Goal: Complete application form: Complete application form

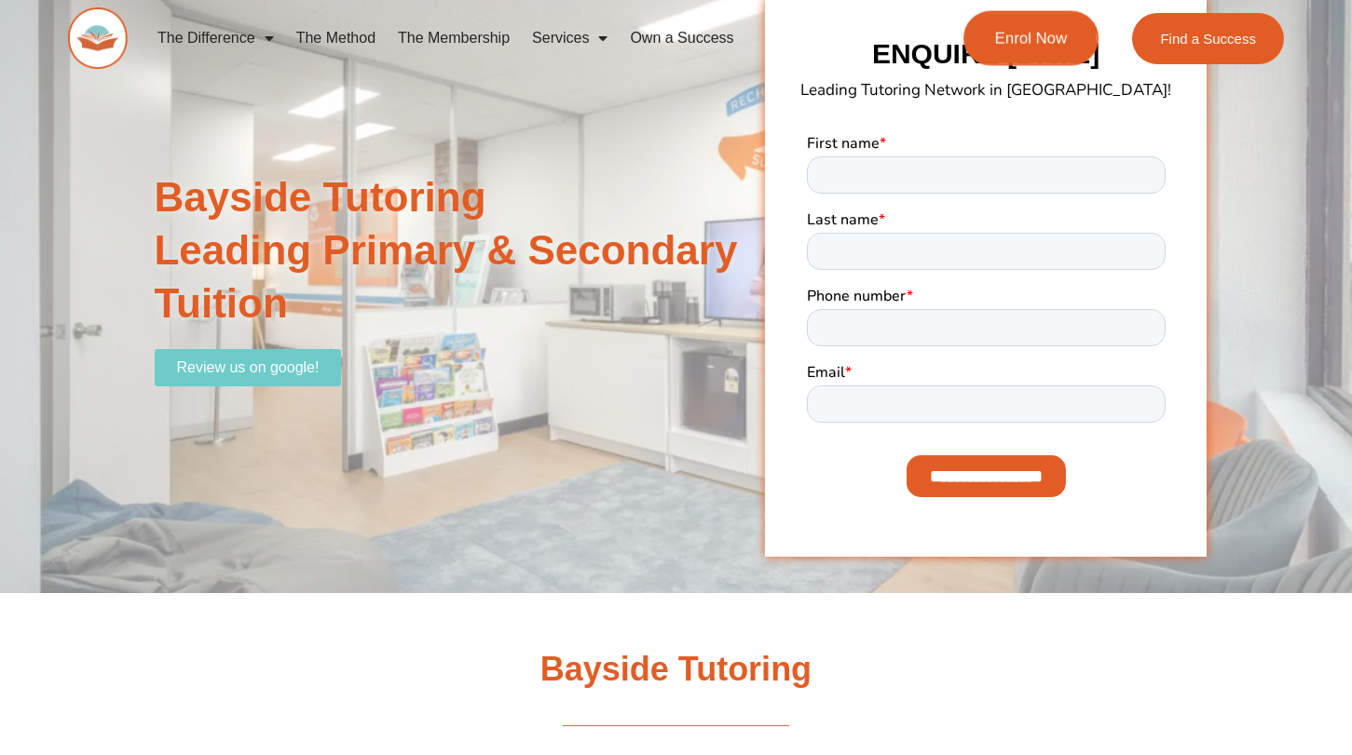
click at [1019, 39] on span "Enrol Now" at bounding box center [1031, 39] width 73 height 16
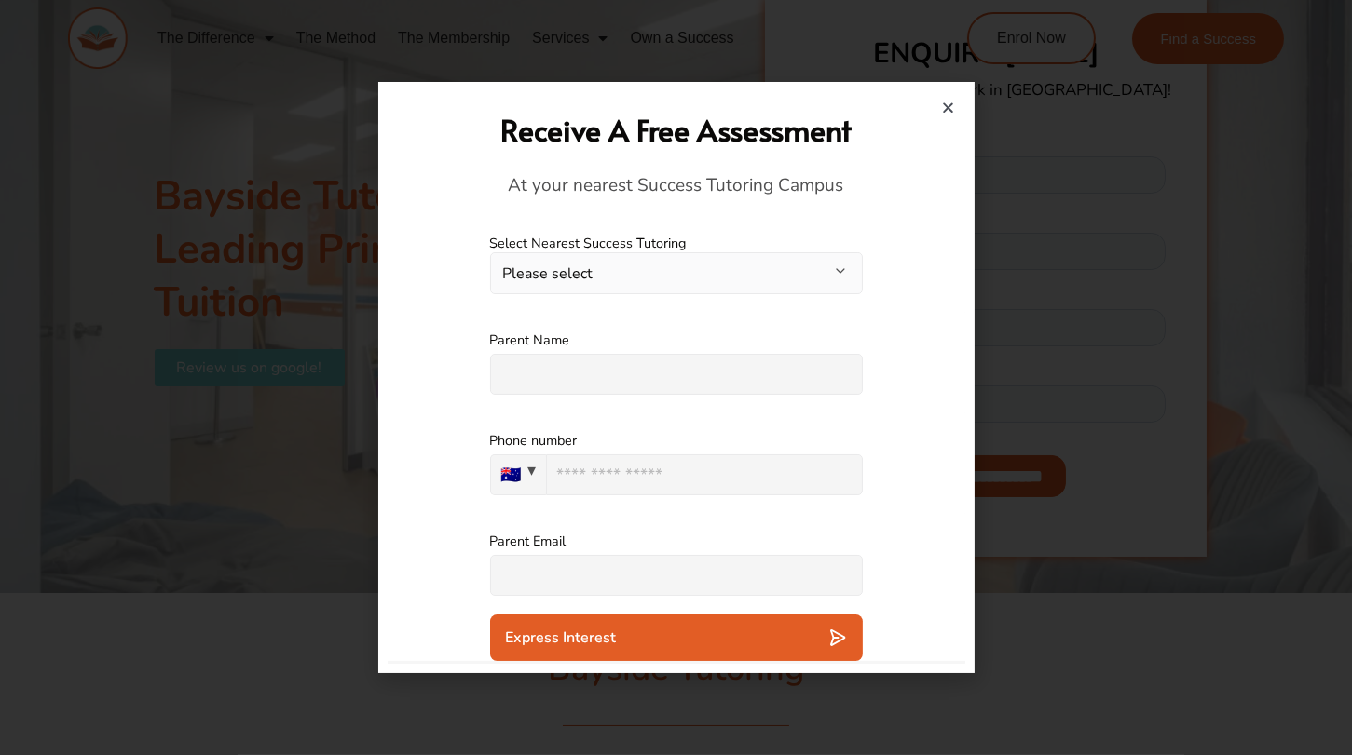
click at [733, 274] on button "Please select" at bounding box center [676, 273] width 373 height 42
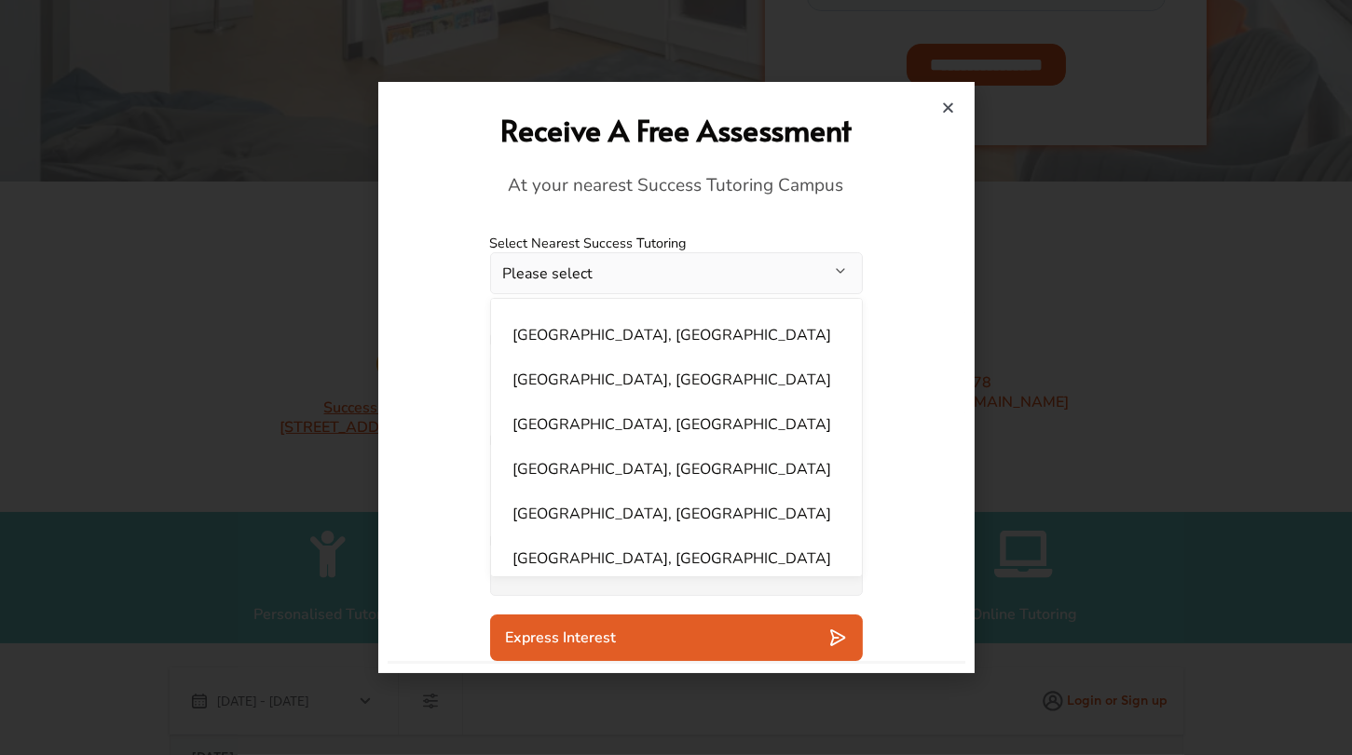
scroll to position [1122, 0]
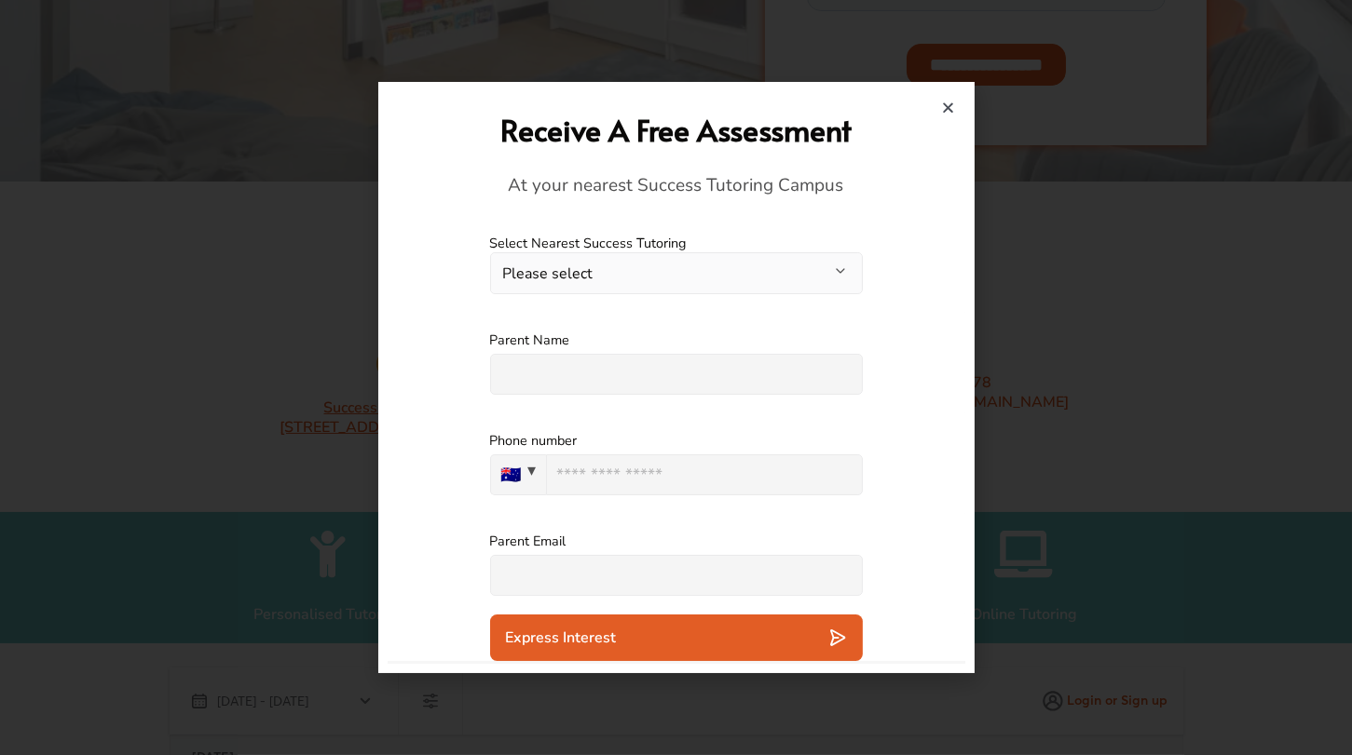
click at [956, 107] on div "Receive A Free Assessment At your nearest Success Tutoring Campus" at bounding box center [677, 153] width 578 height 125
click at [942, 106] on icon "Close" at bounding box center [949, 108] width 14 height 14
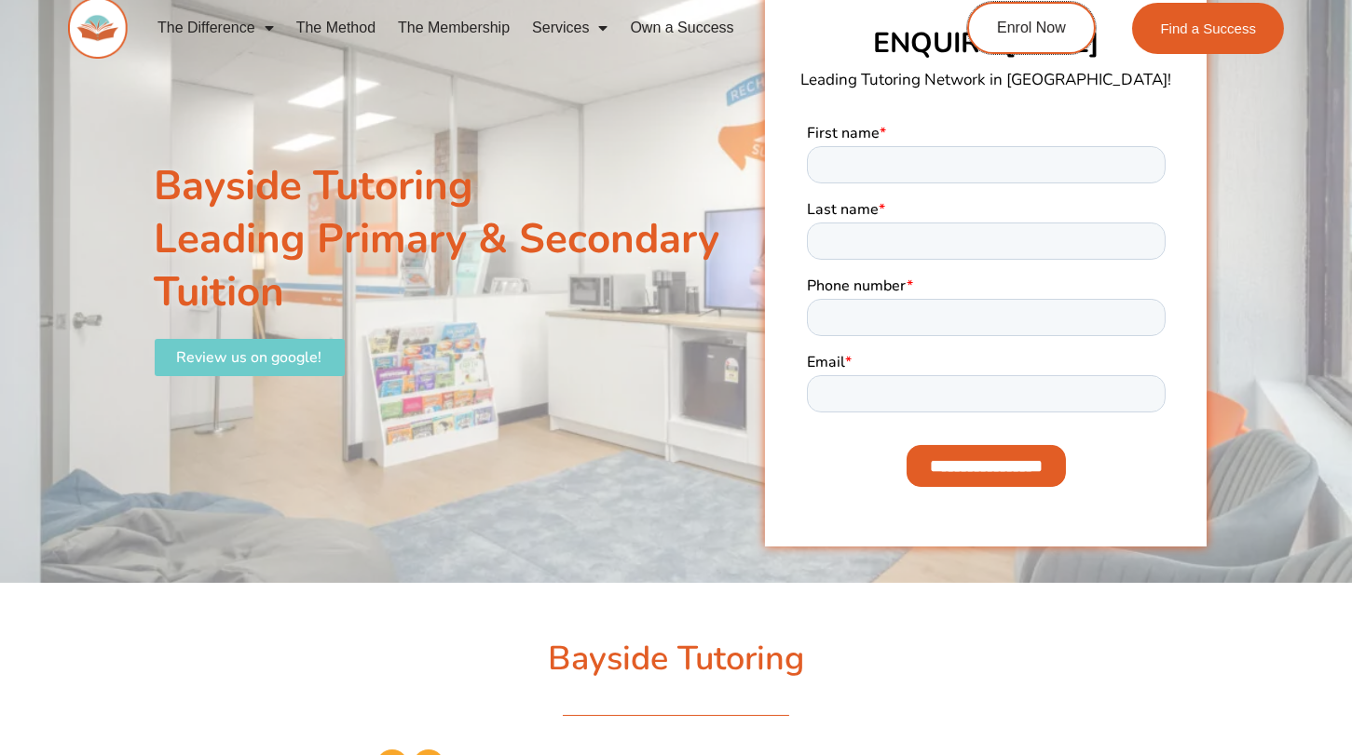
scroll to position [0, 0]
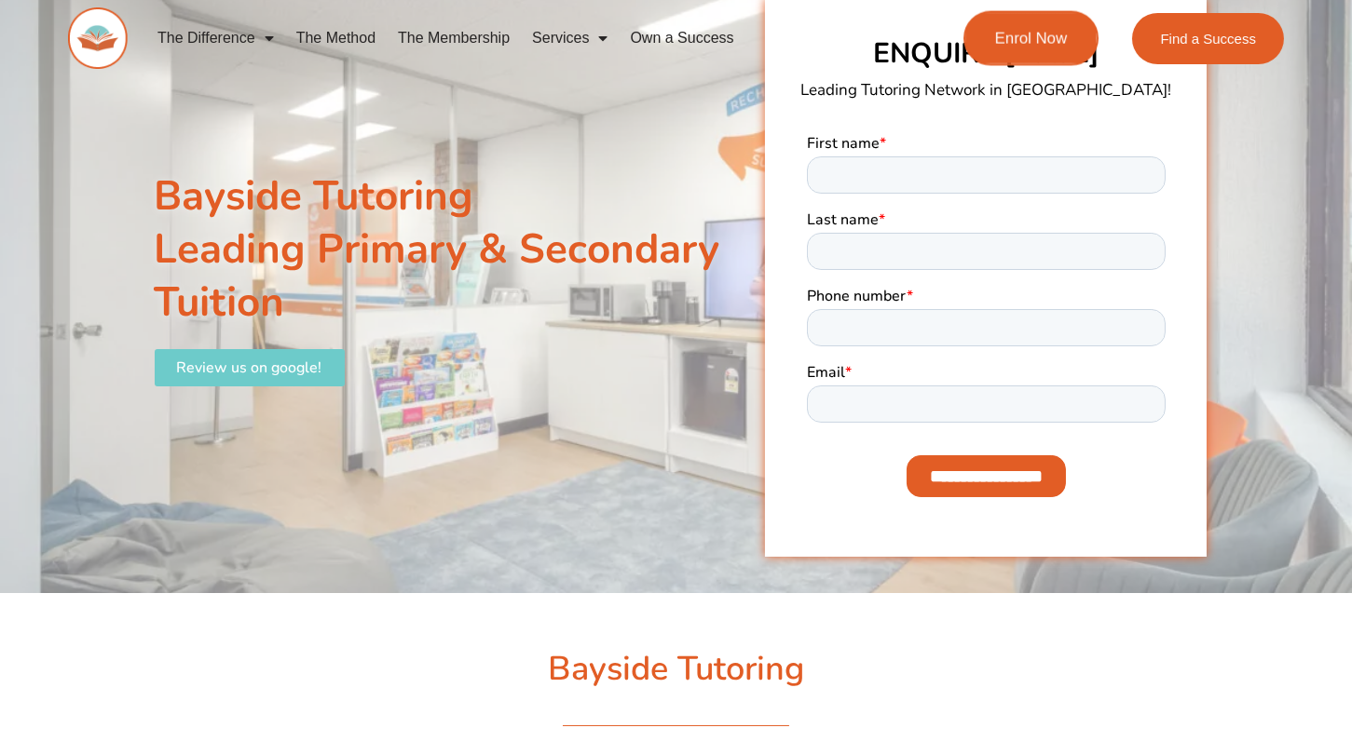
click at [1039, 52] on link "Enrol Now" at bounding box center [1030, 38] width 135 height 55
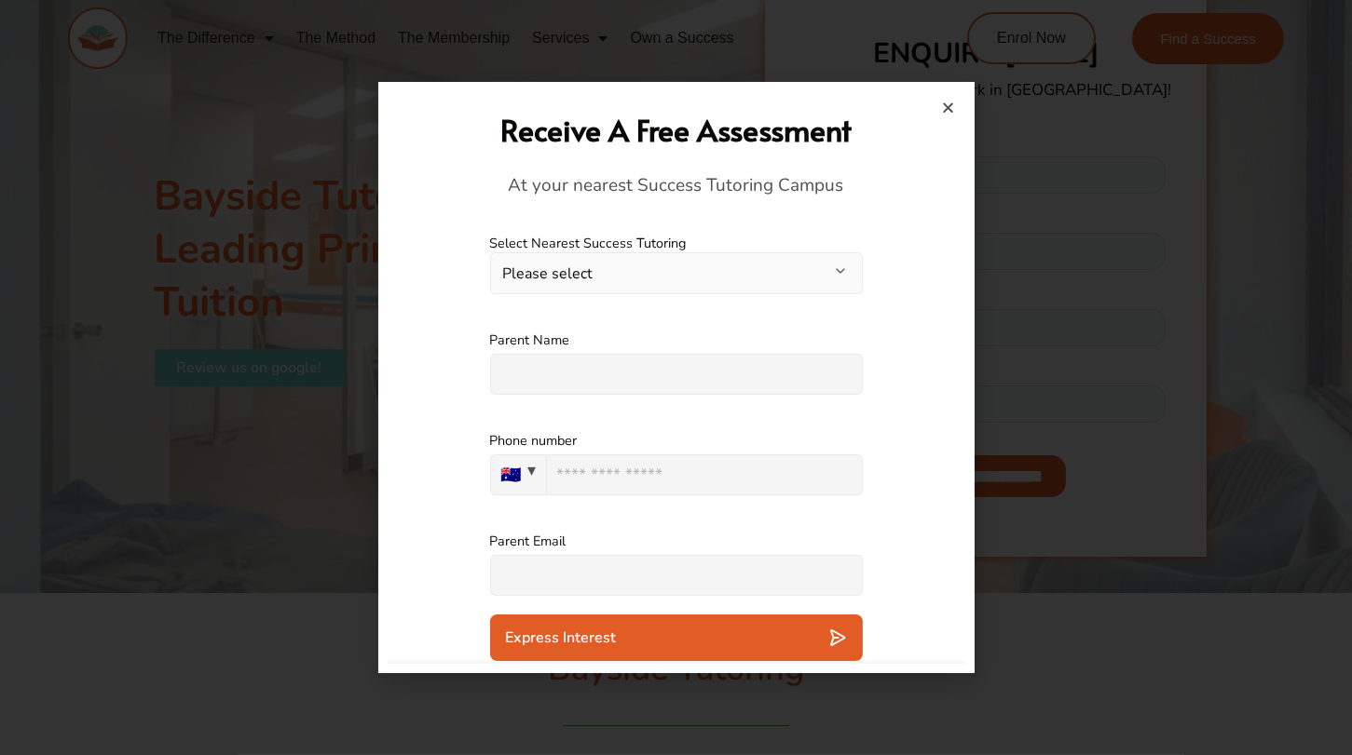
click at [839, 266] on button "Please select" at bounding box center [676, 273] width 373 height 42
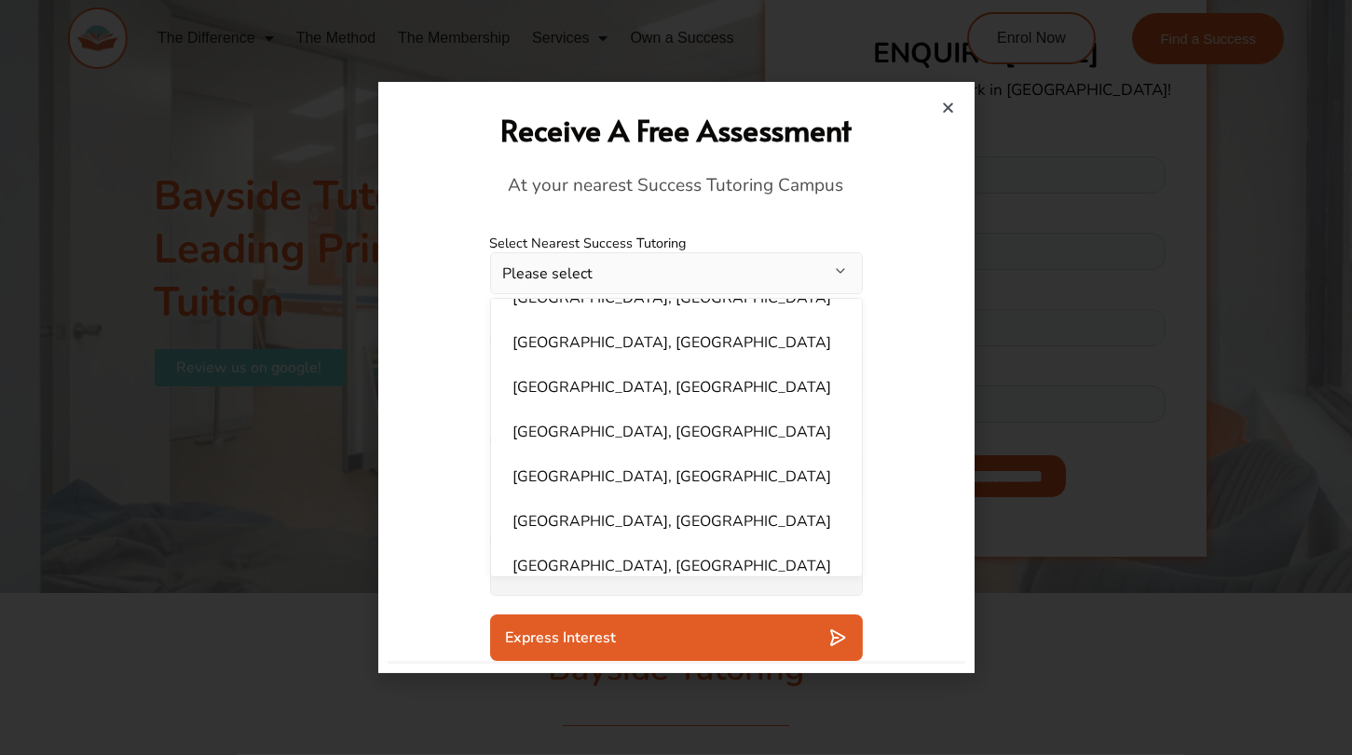
scroll to position [34, 0]
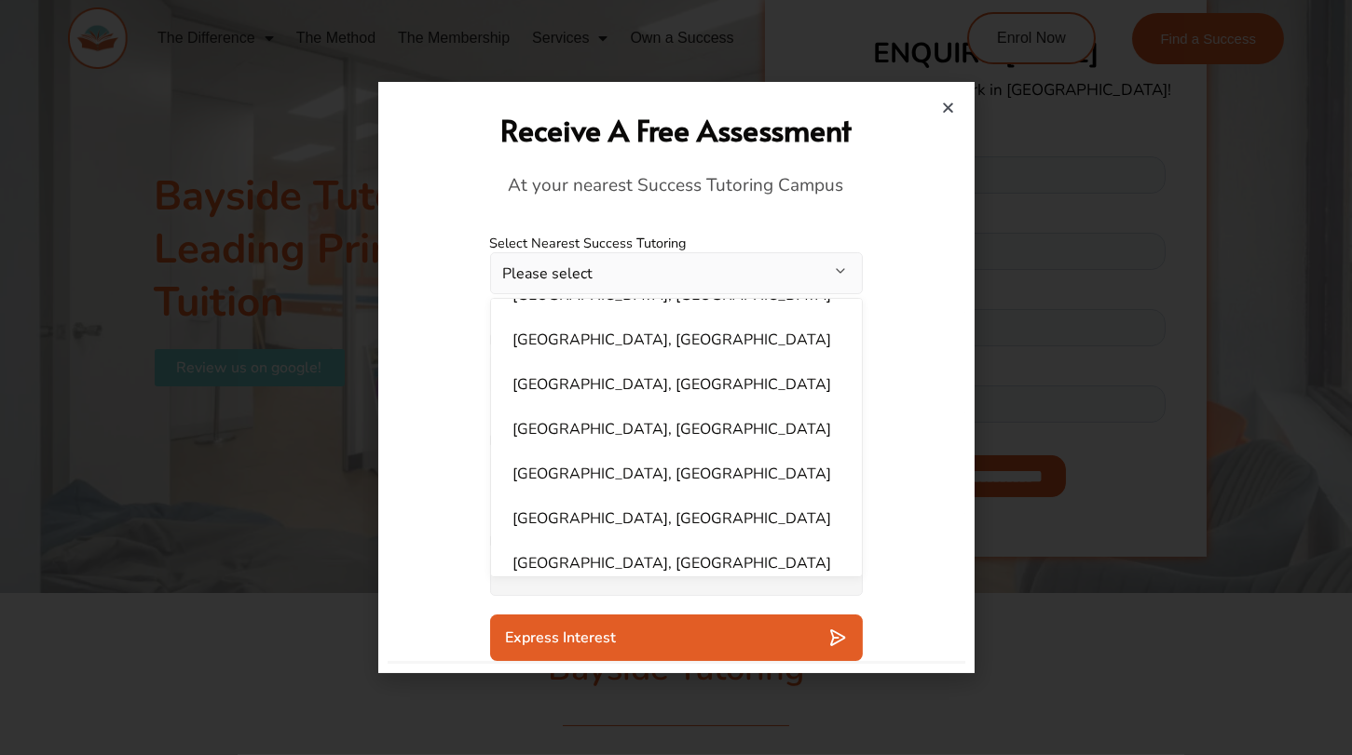
click at [534, 478] on li "Brighton, VIC" at bounding box center [676, 473] width 348 height 37
select select "**********"
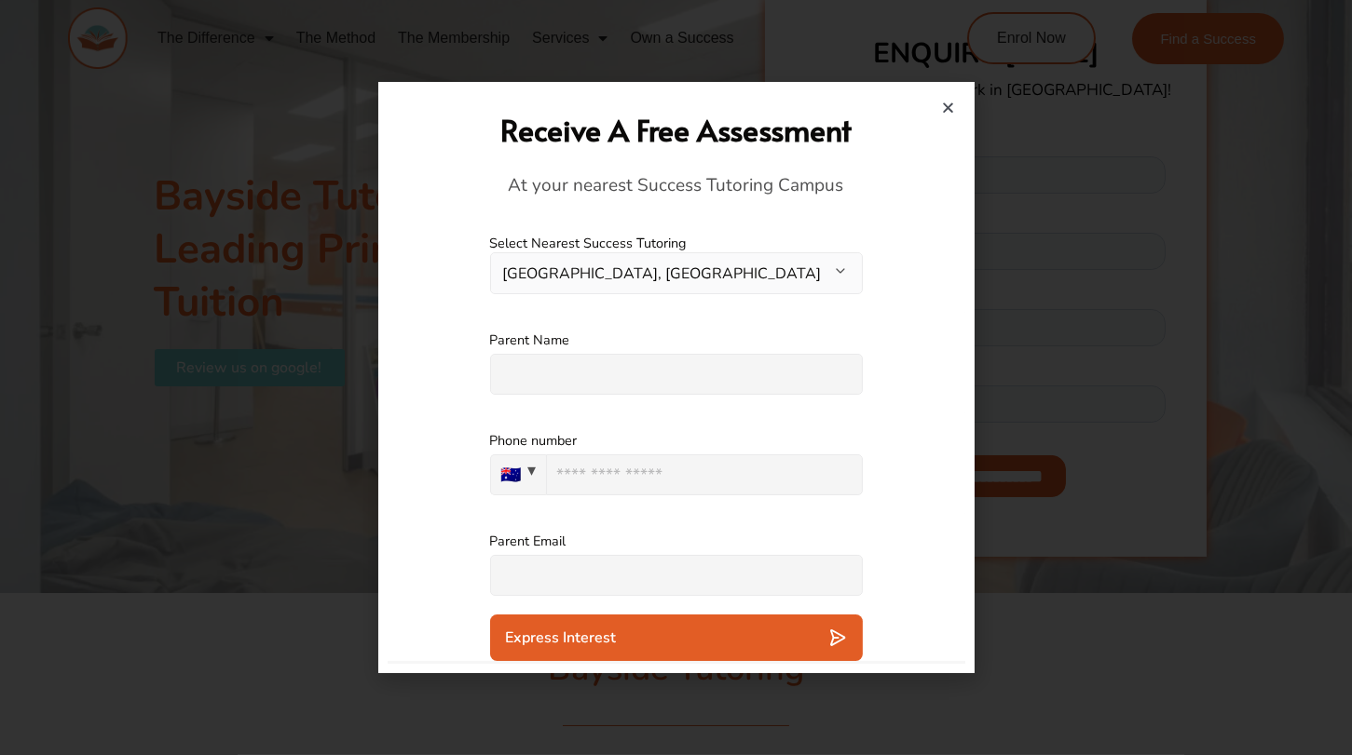
click at [836, 265] on button "Brighton, VIC" at bounding box center [676, 273] width 373 height 42
click at [946, 103] on icon "Close" at bounding box center [949, 108] width 14 height 14
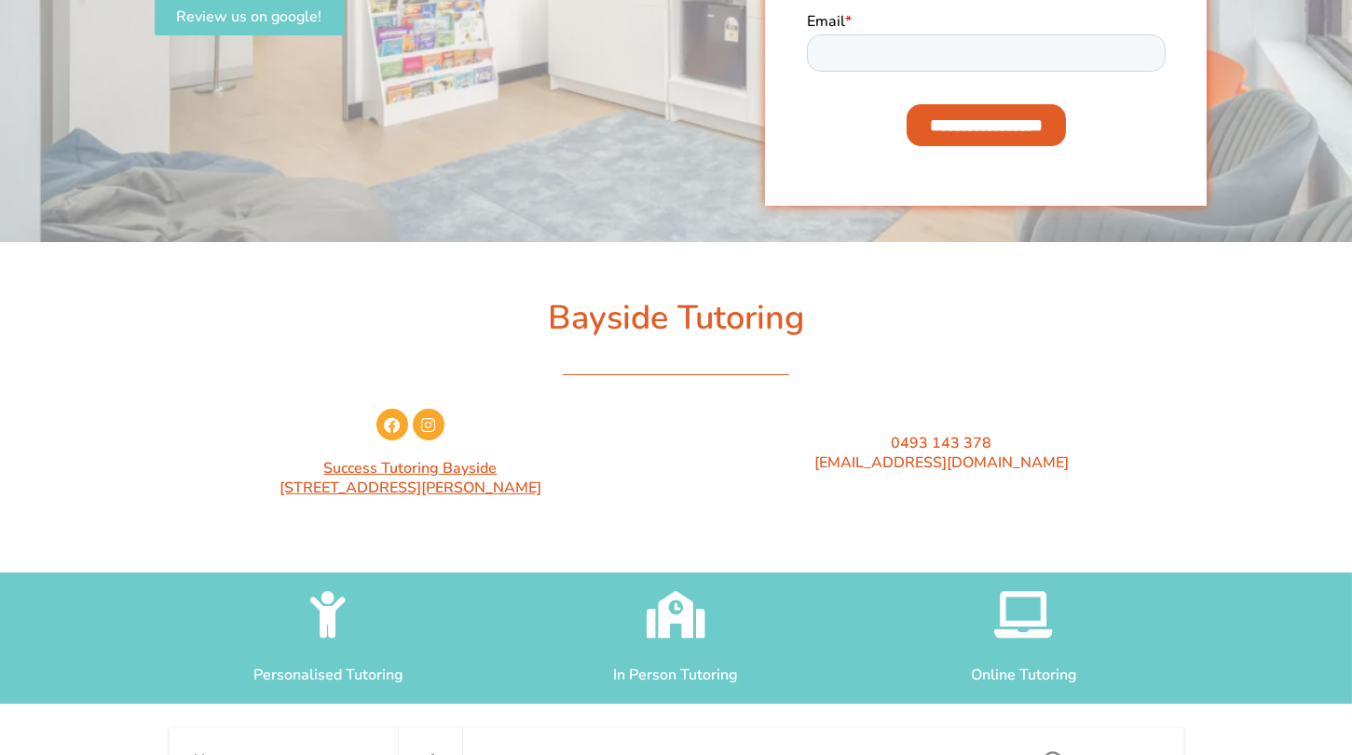
scroll to position [0, 0]
